Goal: Download file/media

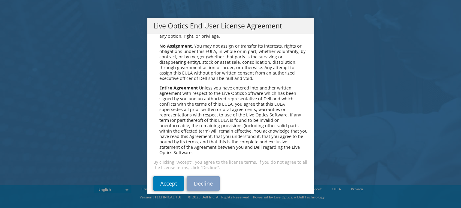
scroll to position [2269, 0]
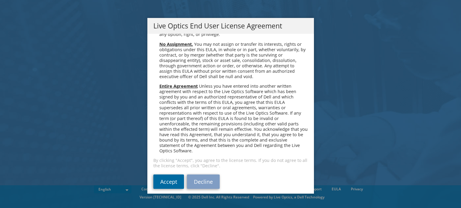
click at [166, 175] on link "Accept" at bounding box center [168, 182] width 31 height 14
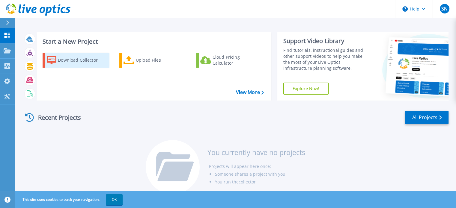
click at [72, 61] on div "Download Collector" at bounding box center [82, 60] width 48 height 12
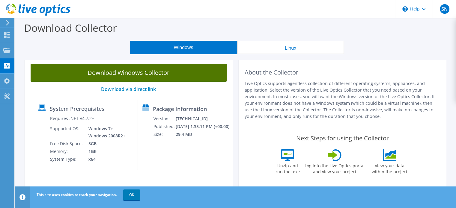
click at [117, 72] on link "Download Windows Collector" at bounding box center [129, 73] width 196 height 18
